Goal: Information Seeking & Learning: Find specific fact

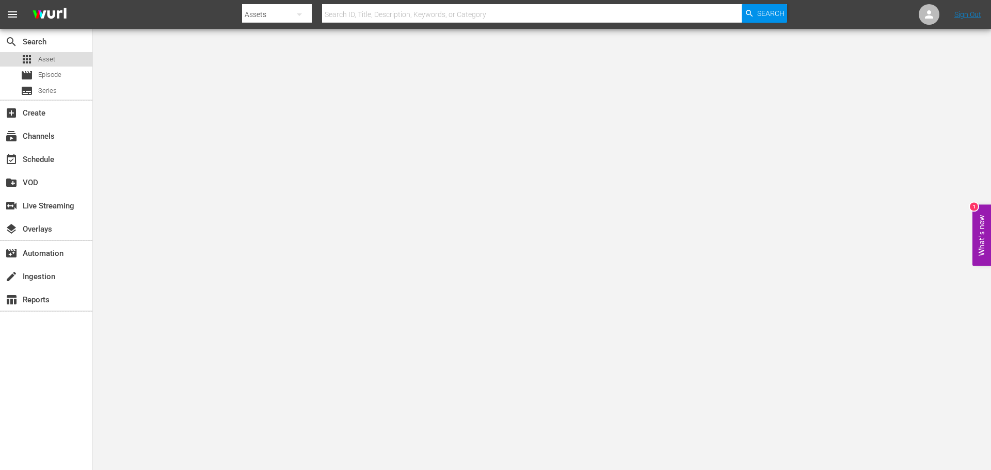
click at [46, 59] on span "Asset" at bounding box center [46, 59] width 17 height 10
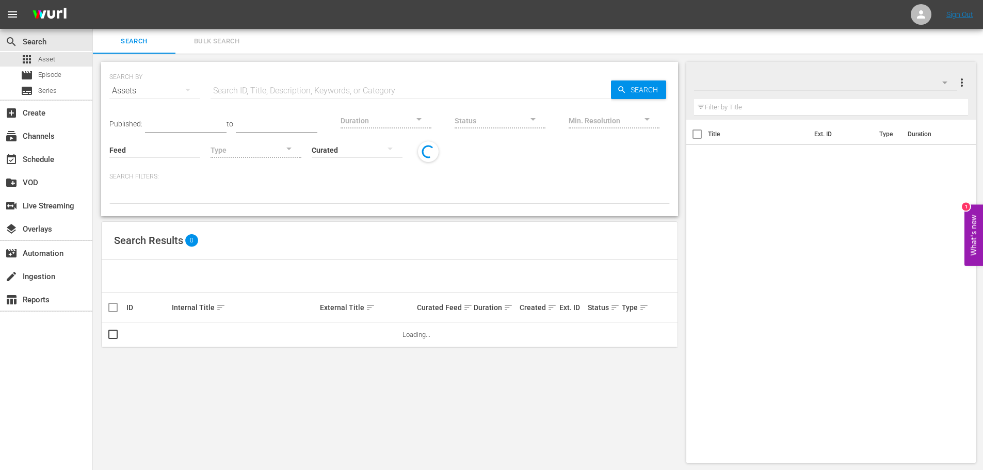
click at [300, 93] on input "text" at bounding box center [411, 90] width 401 height 25
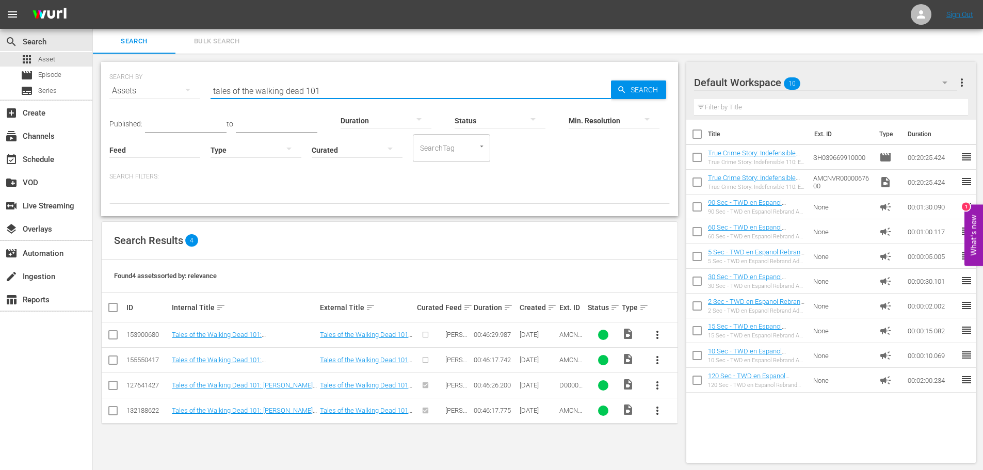
drag, startPoint x: 333, startPoint y: 95, endPoint x: 235, endPoint y: 94, distance: 98.6
click at [235, 94] on input "tales of the walking dead 101" at bounding box center [411, 90] width 401 height 25
click at [342, 91] on input "tales of the walking dead 101" at bounding box center [411, 90] width 401 height 25
drag, startPoint x: 342, startPoint y: 91, endPoint x: 191, endPoint y: 76, distance: 151.5
click at [191, 76] on div "SEARCH BY Search By Assets Search ID, Title, Description, Keywords, or Category…" at bounding box center [389, 84] width 561 height 37
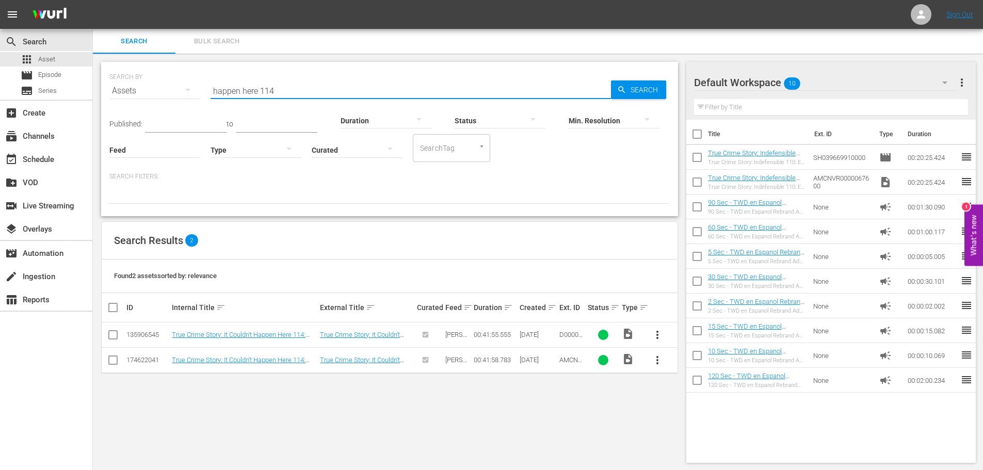
click at [282, 92] on input "happen here 114" at bounding box center [411, 90] width 401 height 25
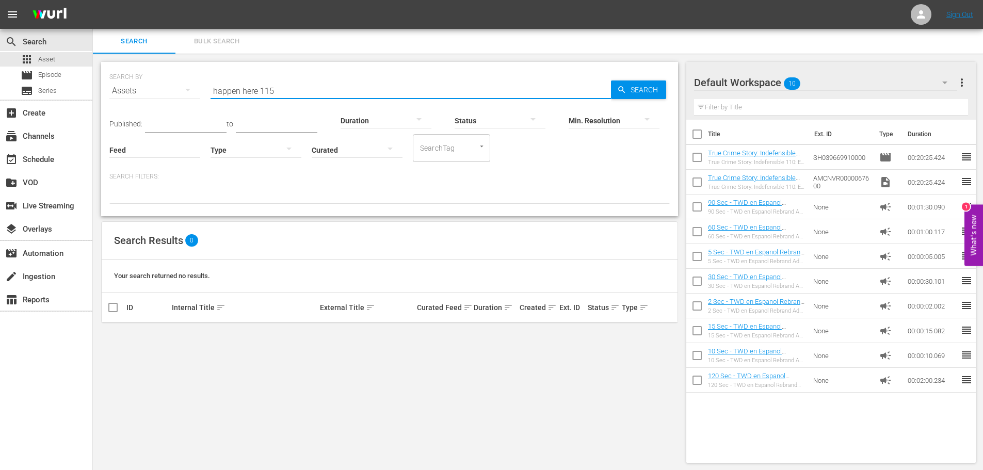
drag, startPoint x: 296, startPoint y: 87, endPoint x: 139, endPoint y: 73, distance: 157.5
click at [141, 74] on div "SEARCH BY Search By Assets Search ID, Title, Description, Keywords, or Category…" at bounding box center [389, 84] width 561 height 37
type input "tales of the walking dead 101"
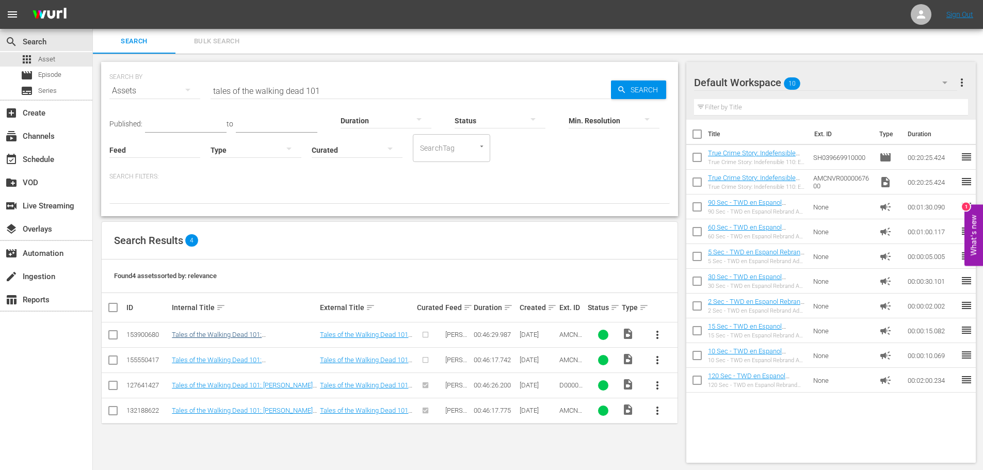
drag, startPoint x: 279, startPoint y: 340, endPoint x: 279, endPoint y: 332, distance: 7.2
click at [279, 340] on td "Tales of the Walking Dead 101: [PERSON_NAME]/[PERSON_NAME]" at bounding box center [244, 335] width 148 height 25
click at [274, 332] on link "Tales of the Walking Dead 101: [PERSON_NAME]/[PERSON_NAME]" at bounding box center [223, 338] width 102 height 15
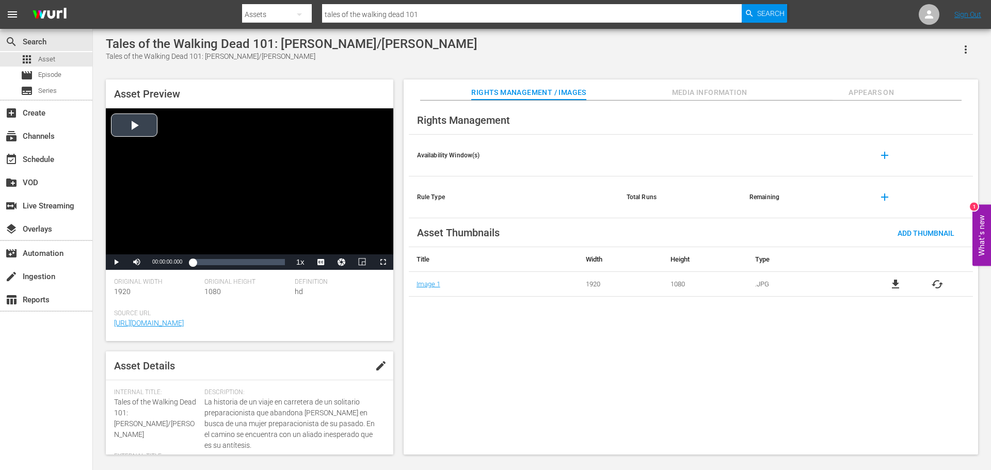
click at [222, 159] on div "Video Player" at bounding box center [250, 181] width 288 height 146
click at [212, 260] on div "Loaded : 0.21% 00:09:52.287 00:00:00.215" at bounding box center [239, 262] width 92 height 10
click at [228, 261] on div "Loaded : 21.95% 00:12:16.681 00:09:53.086" at bounding box center [239, 262] width 92 height 10
click at [257, 265] on div "00:32:39.260" at bounding box center [257, 262] width 1 height 10
click at [270, 263] on div "Loaded : 71.25% 00:38:55.438 00:32:40.352" at bounding box center [239, 262] width 92 height 10
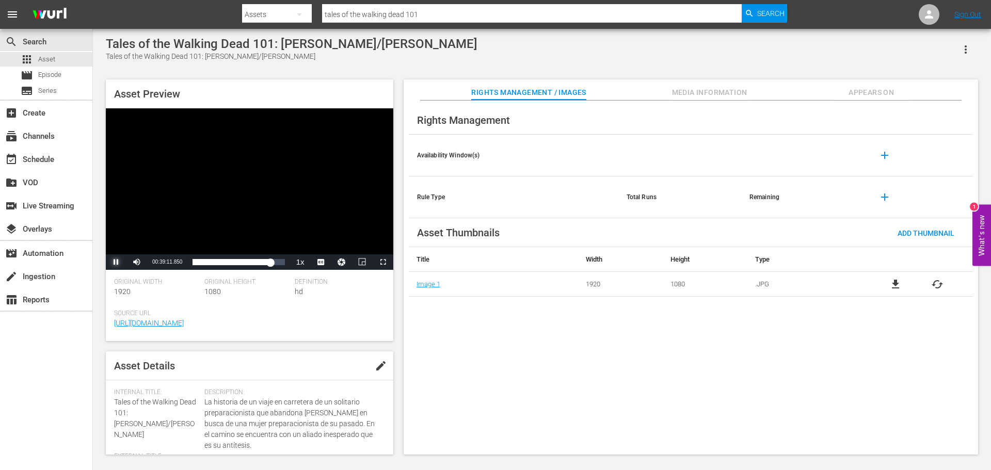
click at [116, 262] on span "Video Player" at bounding box center [116, 262] width 0 height 0
